Goal: Use online tool/utility

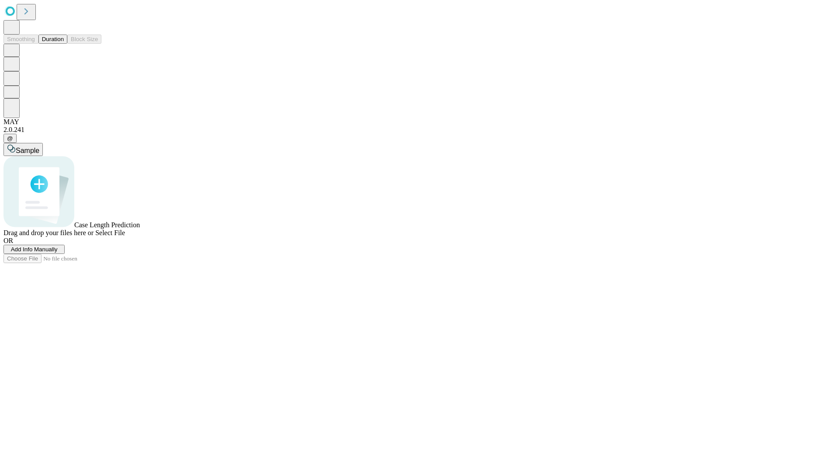
click at [64, 44] on button "Duration" at bounding box center [52, 39] width 29 height 9
click at [39, 147] on span "Sample" at bounding box center [28, 150] width 24 height 7
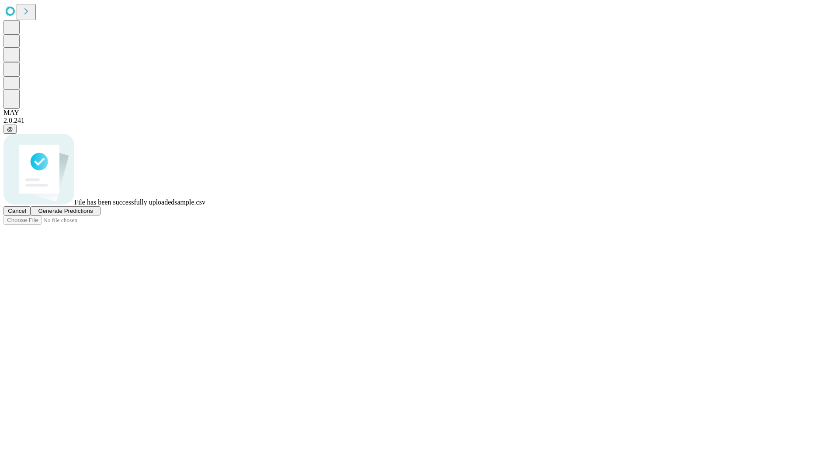
click at [93, 214] on span "Generate Predictions" at bounding box center [65, 210] width 55 height 7
